Goal: Transaction & Acquisition: Purchase product/service

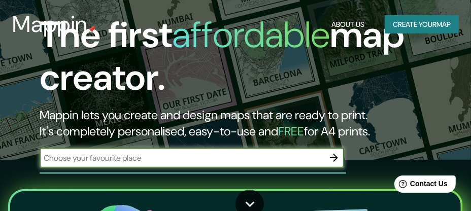
scroll to position [53, 0]
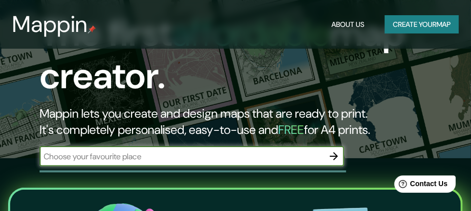
click at [427, 24] on button "Create your map" at bounding box center [421, 24] width 74 height 19
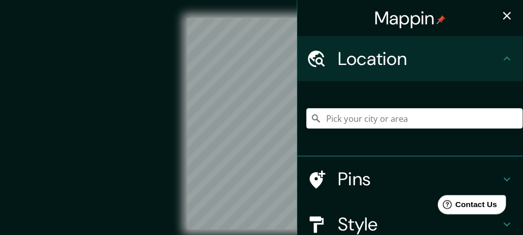
scroll to position [51, 0]
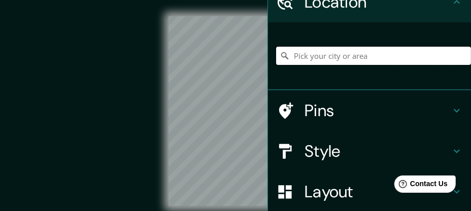
click at [322, 60] on input "Pick your city or area" at bounding box center [373, 56] width 195 height 18
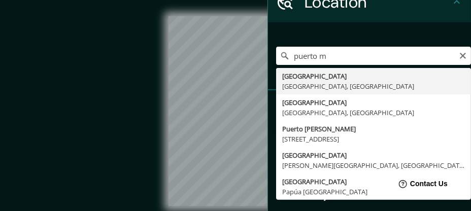
type input "[GEOGRAPHIC_DATA], [GEOGRAPHIC_DATA], [GEOGRAPHIC_DATA]"
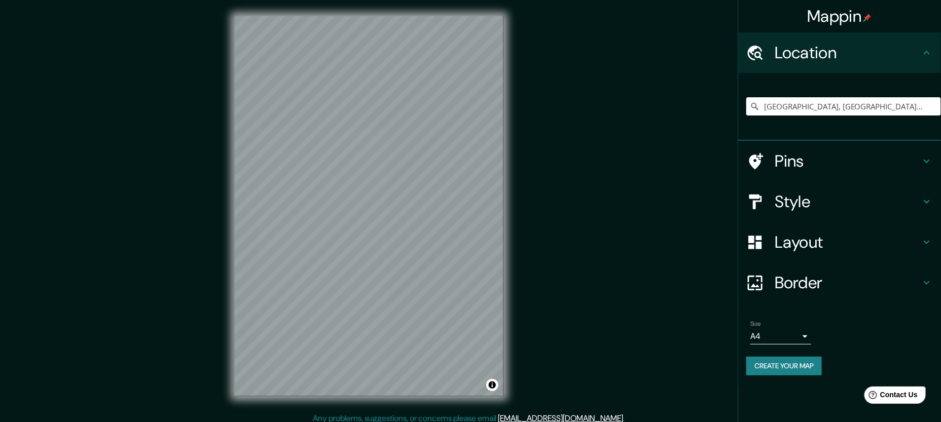
scroll to position [0, 0]
click at [470, 210] on div "© Mapbox © OpenStreetMap Improve this map" at bounding box center [369, 206] width 847 height 380
click at [470, 210] on body "Mappin Location [GEOGRAPHIC_DATA], [GEOGRAPHIC_DATA], [GEOGRAPHIC_DATA] Pins St…" at bounding box center [470, 211] width 941 height 422
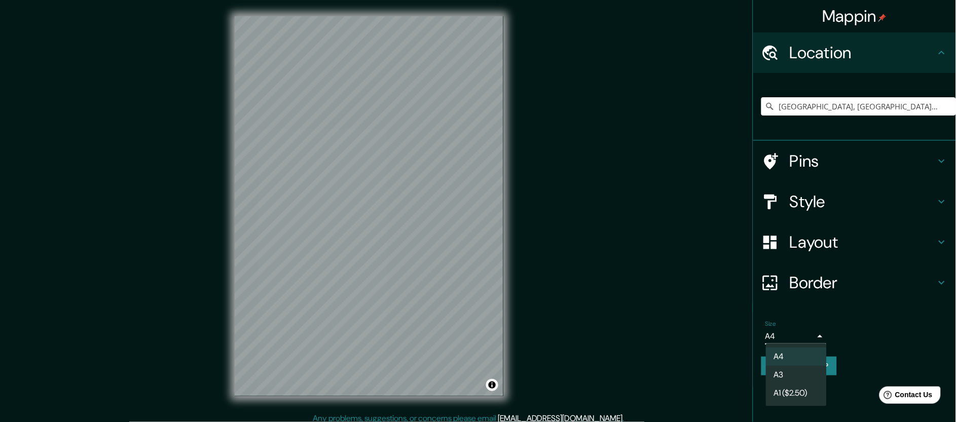
click at [470, 210] on ul "A4 A3 A1 ($2.50)" at bounding box center [796, 375] width 61 height 63
click at [470, 210] on li "A4" at bounding box center [796, 357] width 61 height 18
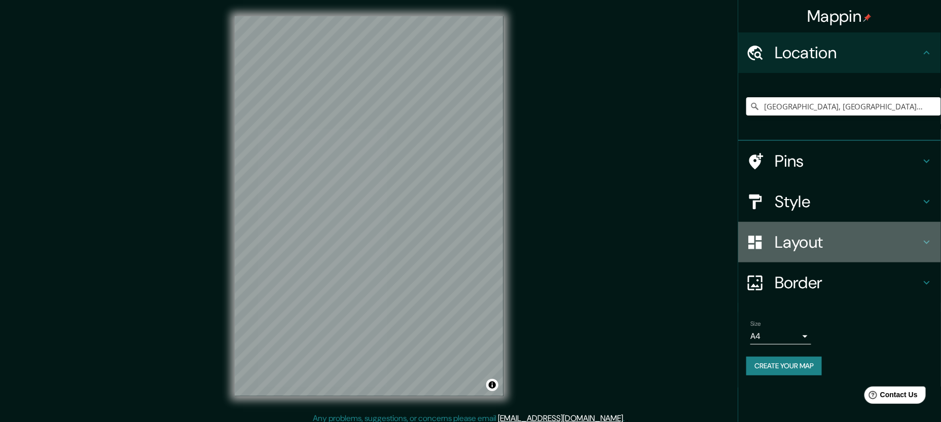
click at [470, 210] on h4 "Layout" at bounding box center [848, 242] width 146 height 20
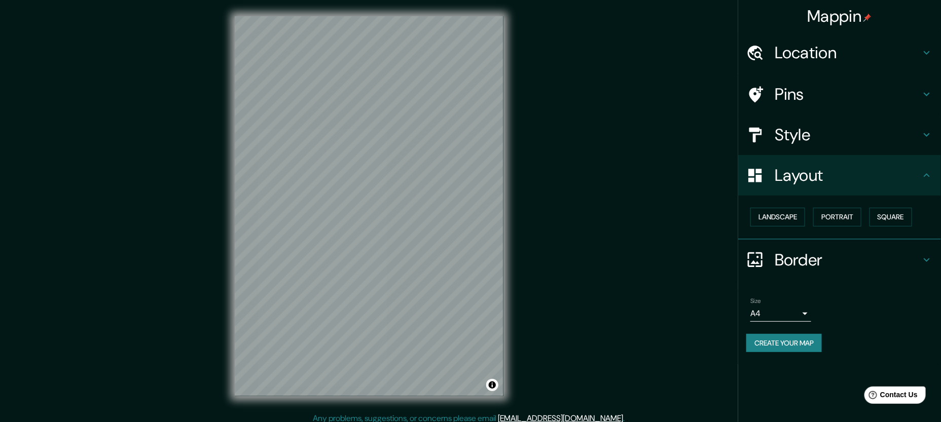
click at [470, 210] on button "Create your map" at bounding box center [784, 343] width 76 height 19
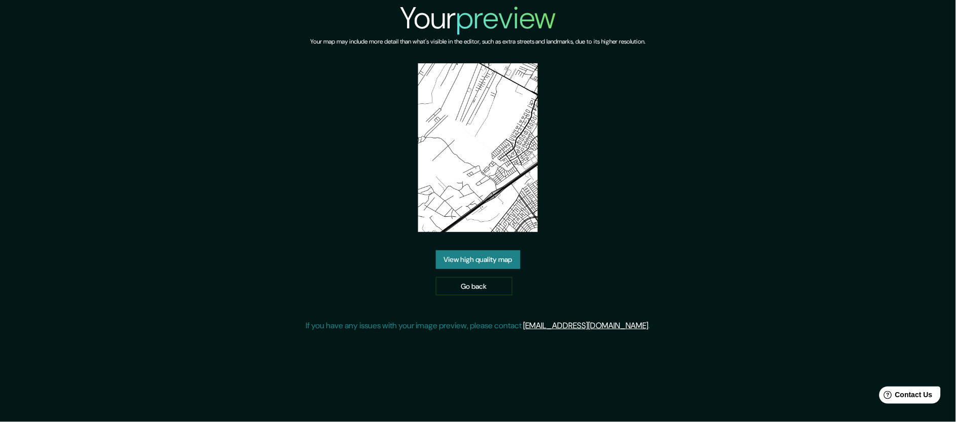
click at [484, 261] on link "View high quality map" at bounding box center [478, 259] width 85 height 19
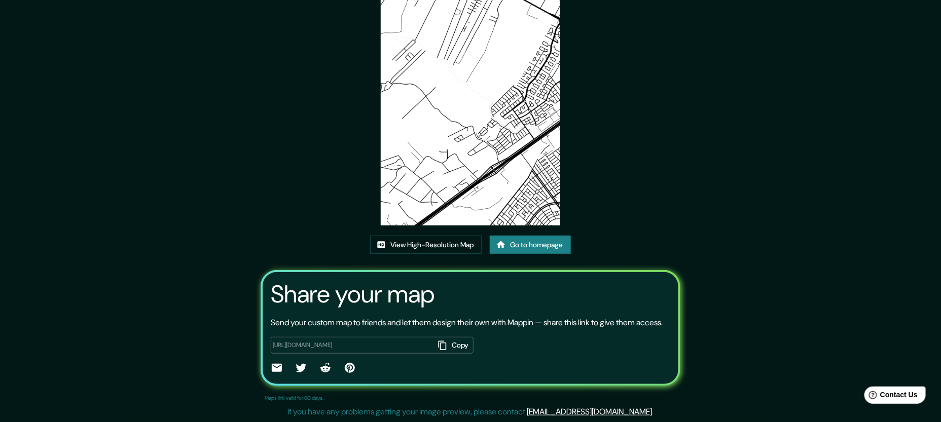
scroll to position [84, 0]
click at [449, 343] on button "Copy" at bounding box center [454, 345] width 40 height 17
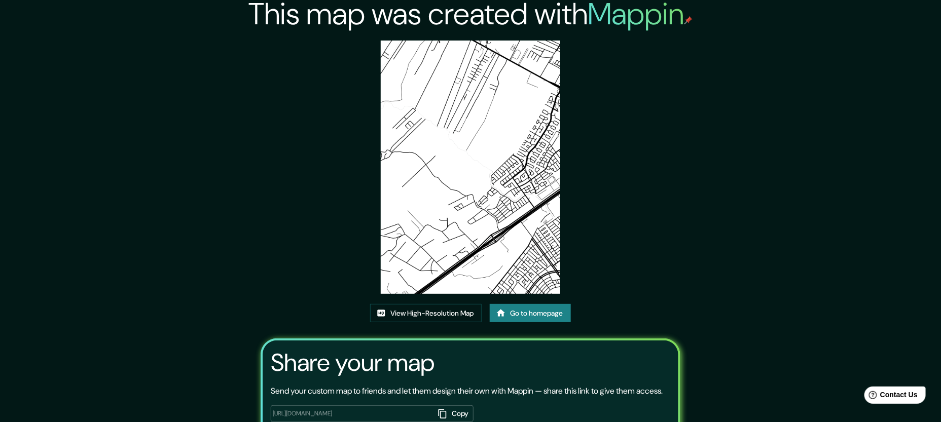
scroll to position [0, 0]
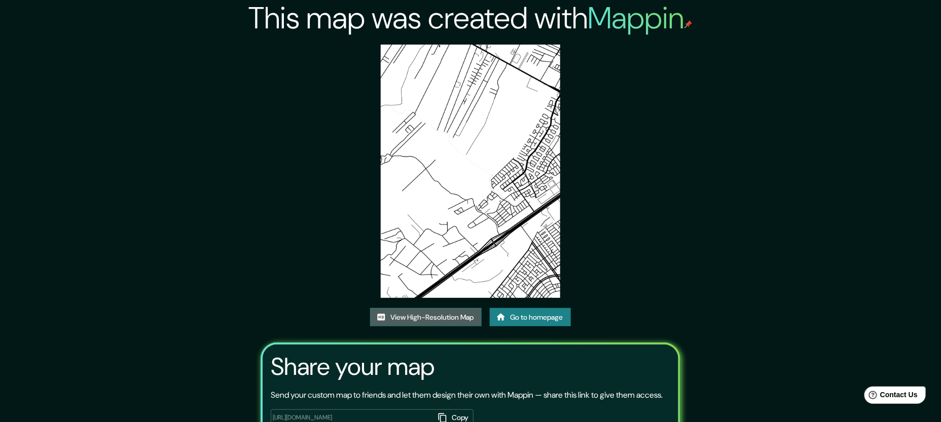
click at [464, 314] on link "View High-Resolution Map" at bounding box center [426, 317] width 112 height 19
click at [531, 314] on link "Go to homepage" at bounding box center [530, 317] width 81 height 19
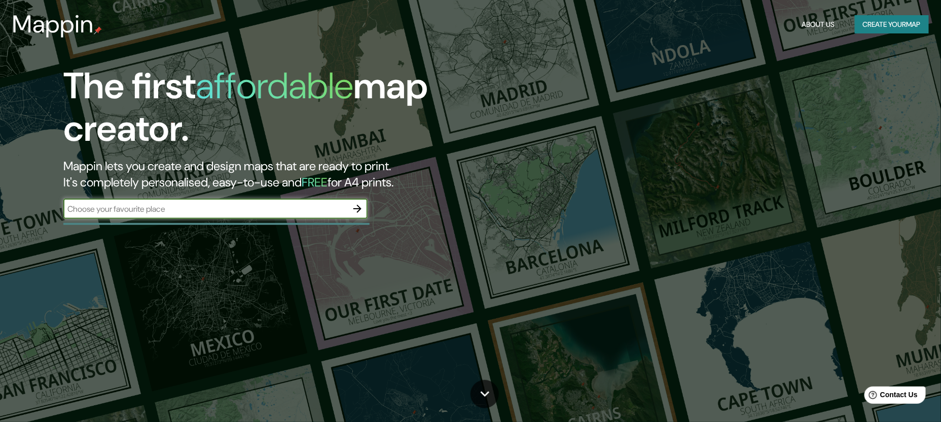
click at [855, 23] on button "Create your map" at bounding box center [892, 24] width 74 height 19
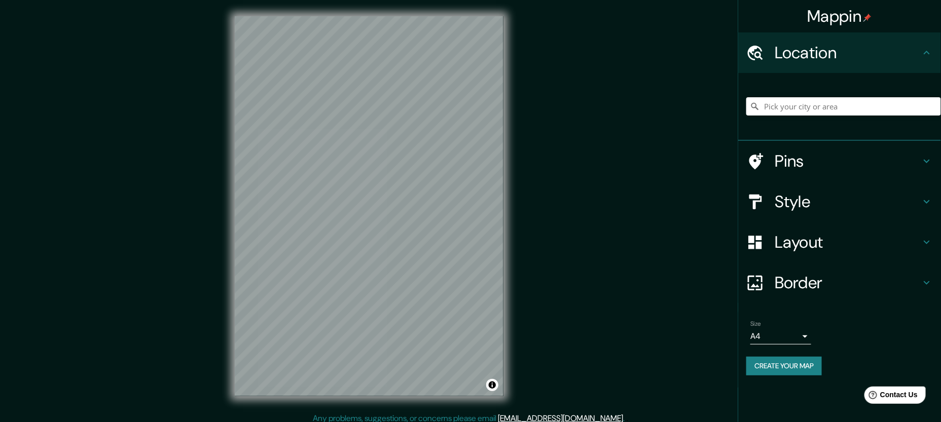
scroll to position [6, 0]
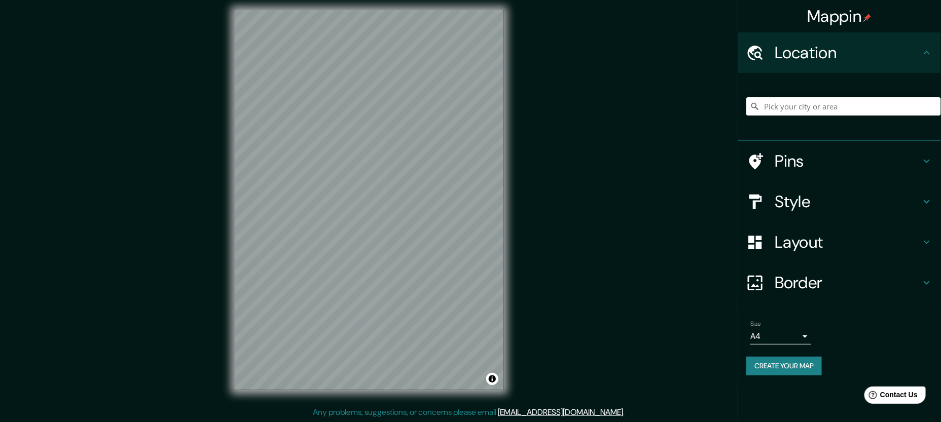
click at [825, 283] on h4 "Border" at bounding box center [848, 283] width 146 height 20
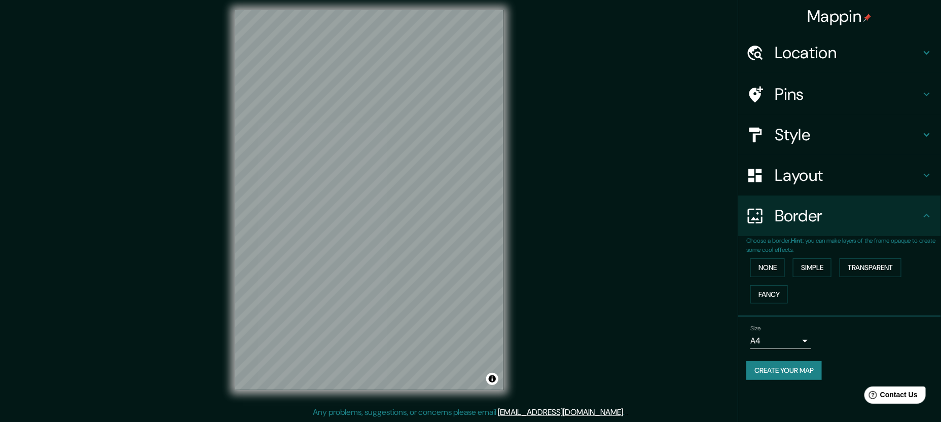
click at [829, 184] on h4 "Layout" at bounding box center [848, 175] width 146 height 20
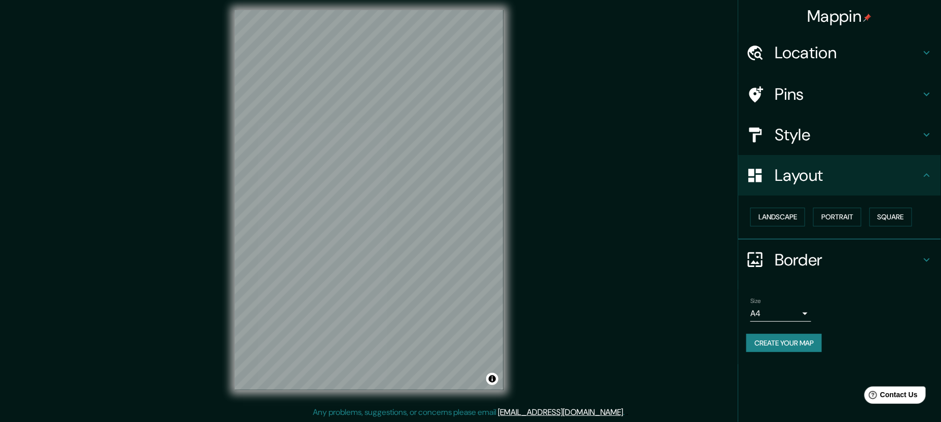
click at [827, 140] on h4 "Style" at bounding box center [848, 135] width 146 height 20
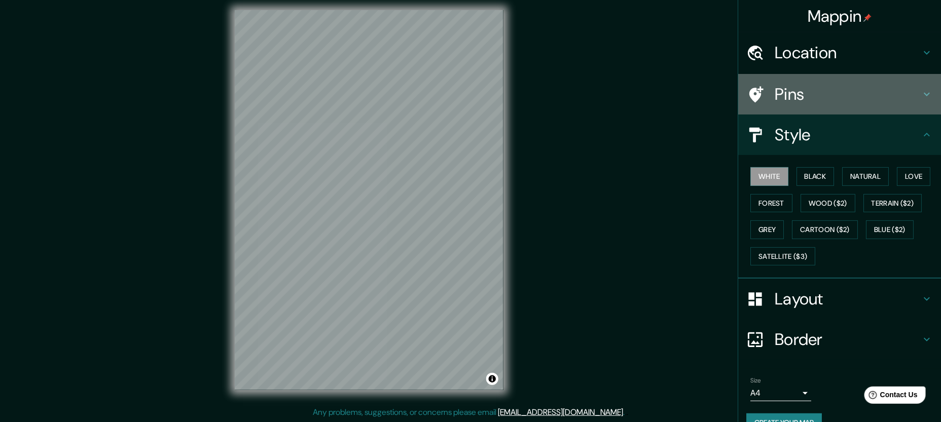
click at [813, 102] on h4 "Pins" at bounding box center [848, 94] width 146 height 20
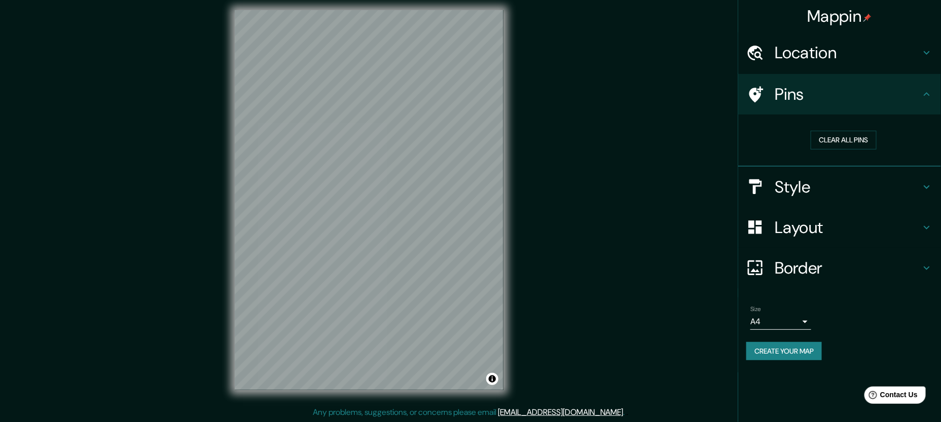
click at [828, 64] on div "Location" at bounding box center [839, 52] width 203 height 41
